Goal: Find specific page/section: Find specific page/section

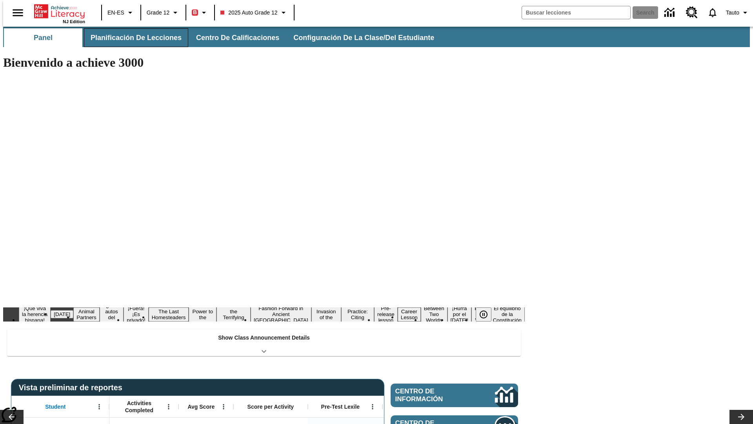
click at [131, 38] on button "Planificación de lecciones" at bounding box center [136, 37] width 104 height 19
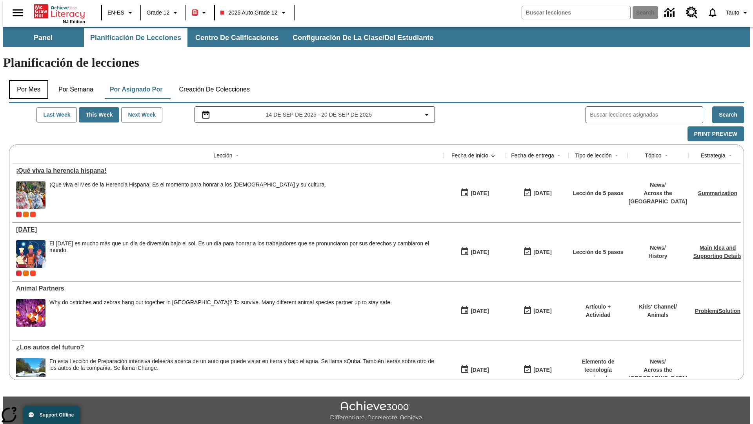
click at [25, 80] on button "Por mes" at bounding box center [28, 89] width 39 height 19
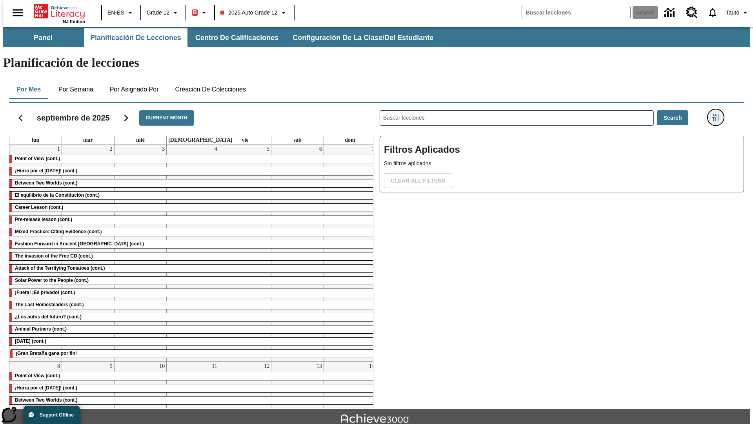
click at [718, 114] on icon "Menú lateral de filtros" at bounding box center [715, 117] width 7 height 7
